Goal: Contribute content

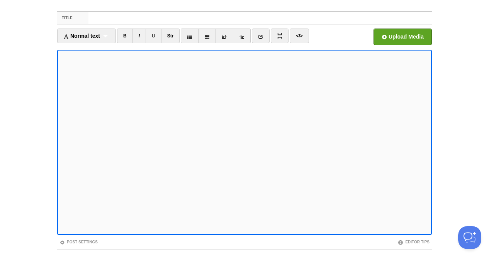
scroll to position [31, 0]
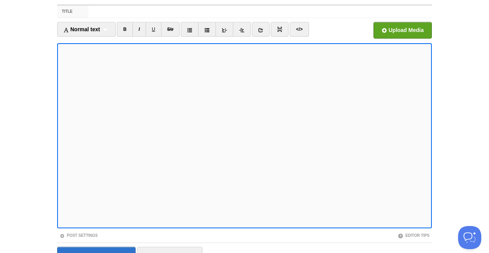
click at [59, 56] on iframe at bounding box center [244, 135] width 374 height 185
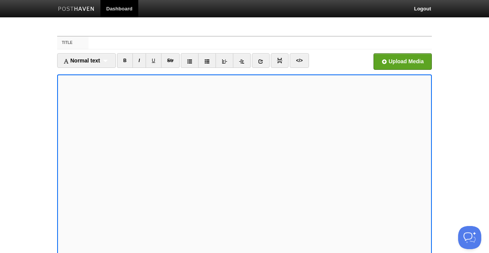
scroll to position [0, 0]
click at [68, 43] on label "Title" at bounding box center [72, 43] width 31 height 12
click at [88, 43] on input "Title" at bounding box center [259, 43] width 343 height 12
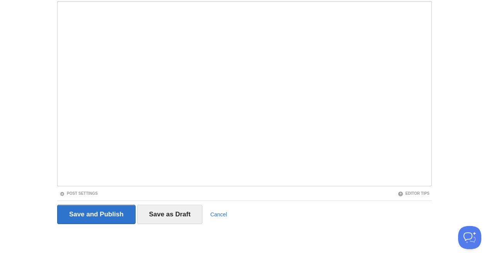
scroll to position [73, 0]
type input "[DATE]"
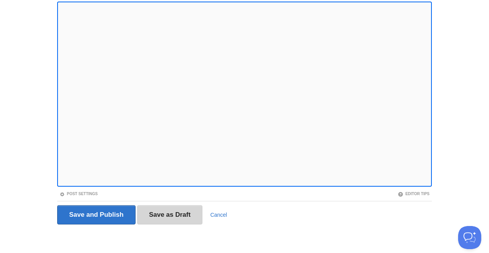
click at [168, 217] on input "Save as Draft" at bounding box center [170, 214] width 66 height 19
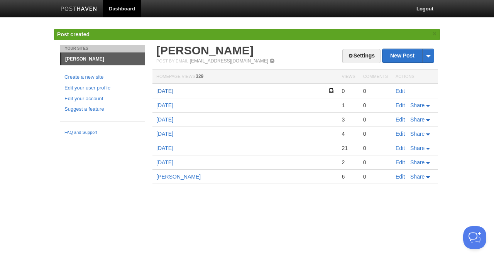
click at [170, 91] on link "[DATE]" at bounding box center [164, 91] width 17 height 6
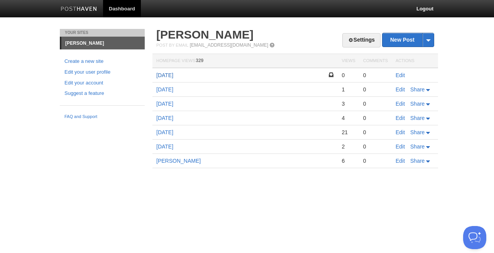
click at [170, 76] on link "[DATE]" at bounding box center [164, 75] width 17 height 6
click at [400, 76] on link "Edit" at bounding box center [400, 75] width 9 height 6
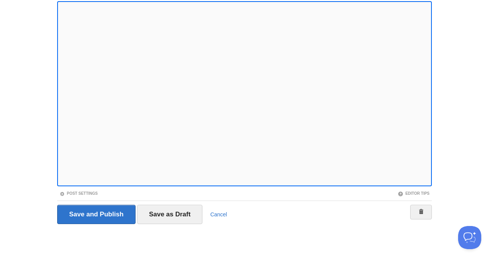
scroll to position [73, 0]
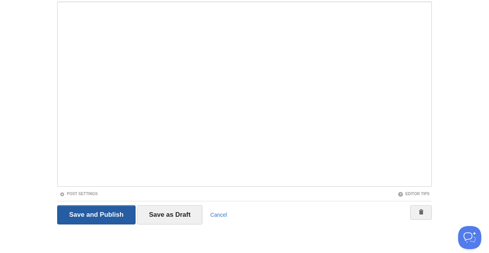
click at [116, 216] on input "Save and Publish" at bounding box center [96, 214] width 78 height 19
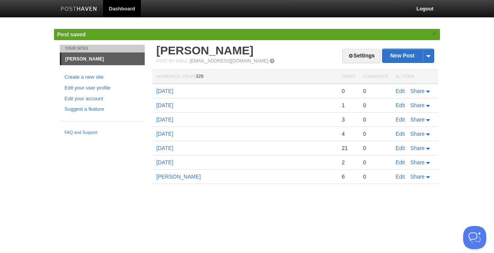
click at [85, 10] on img at bounding box center [79, 10] width 37 height 6
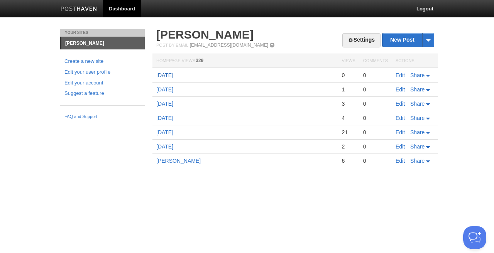
click at [171, 77] on link "[DATE]" at bounding box center [164, 75] width 17 height 6
